Goal: Task Accomplishment & Management: Use online tool/utility

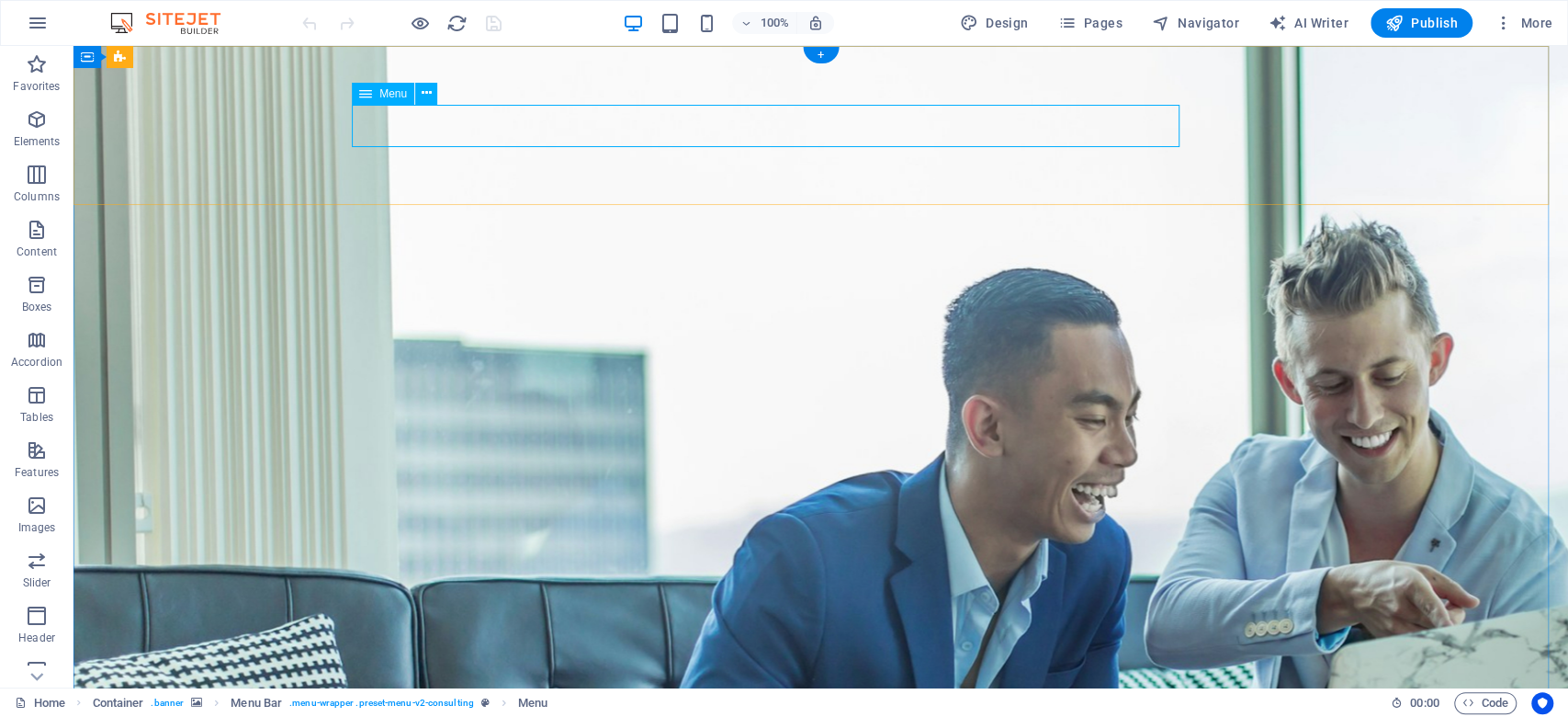
select select
select select "primary"
select select "2"
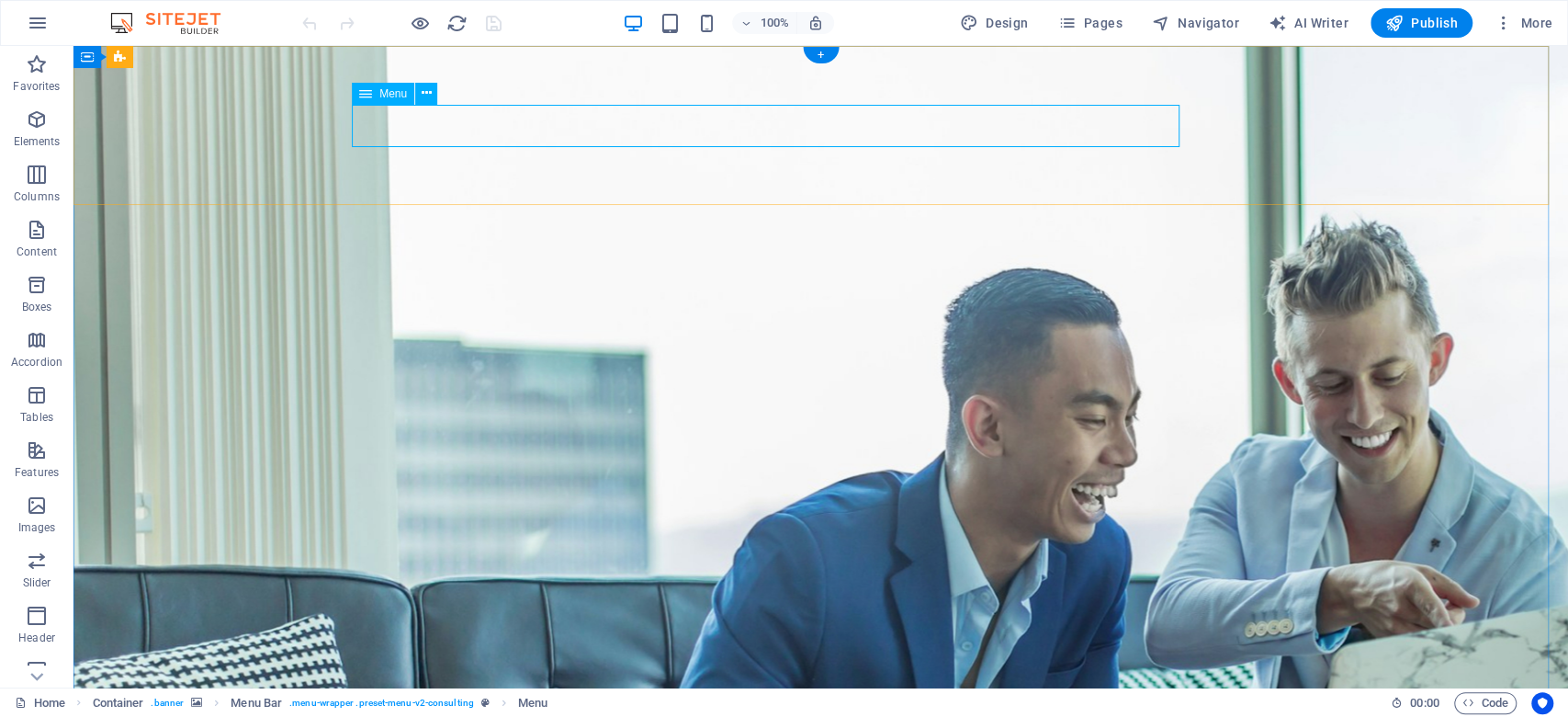
select select
select select "primary"
select select "3"
select select
select select "primary"
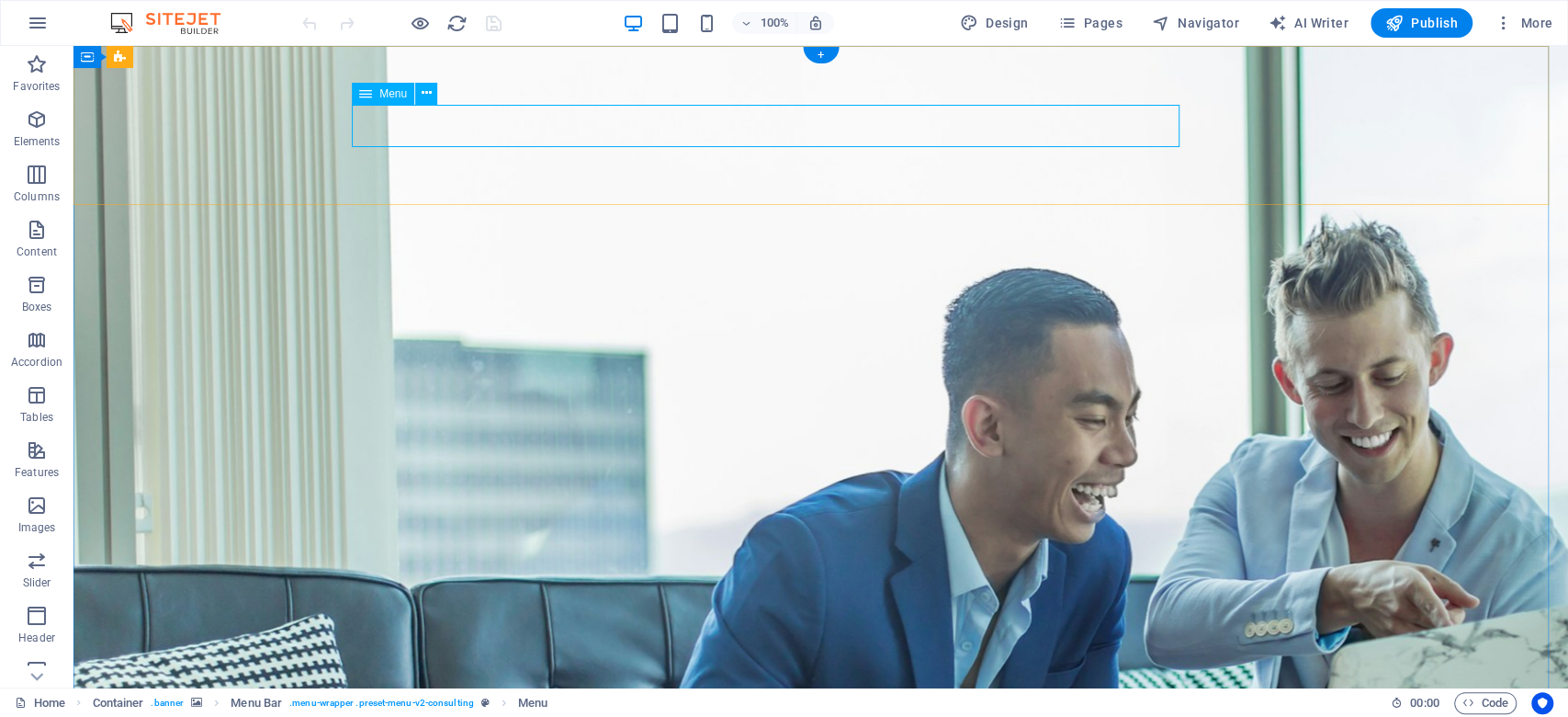
select select "1"
select select
select select "primary"
select select "4"
select select
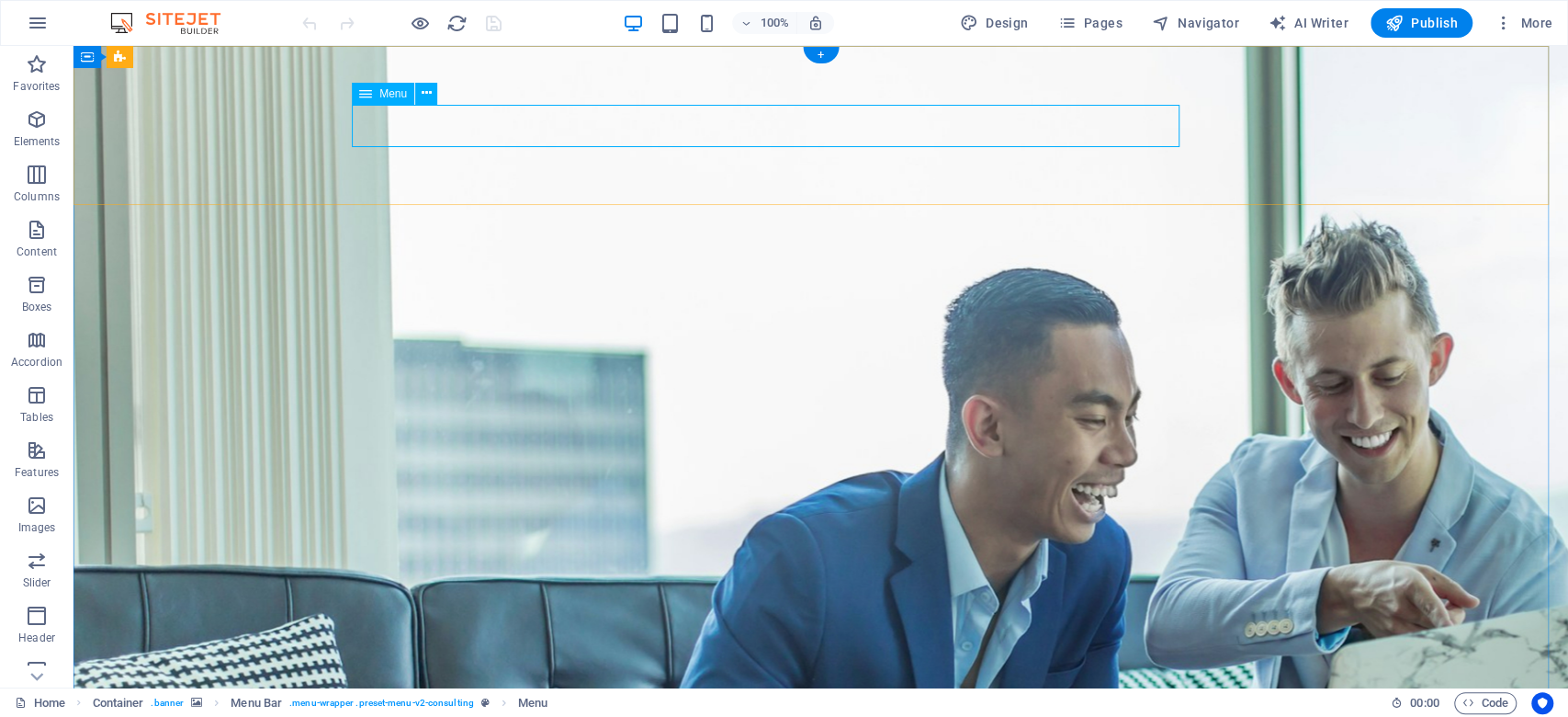
select select "primary"
